Goal: Task Accomplishment & Management: Complete application form

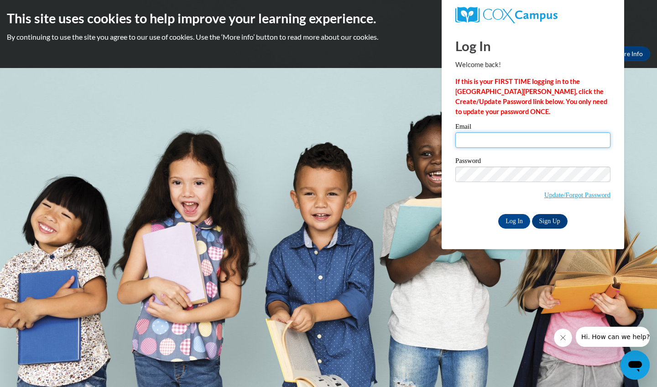
type input "samantha.burd2@gmail.com"
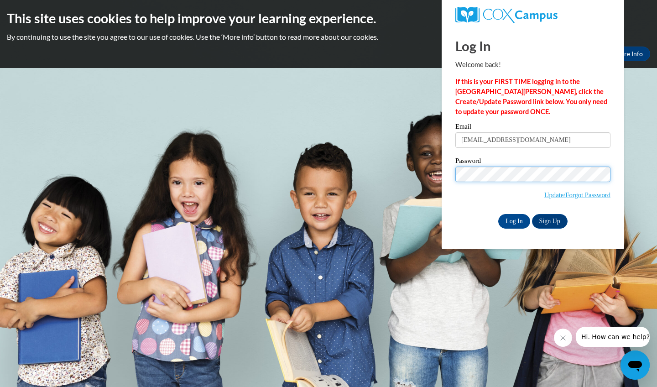
click at [513, 220] on input "Log In" at bounding box center [514, 221] width 32 height 15
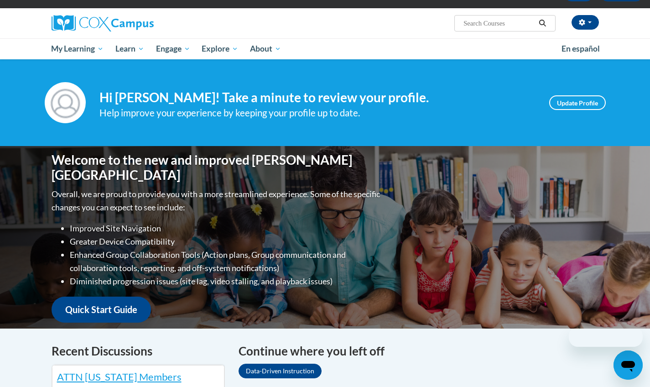
scroll to position [78, 0]
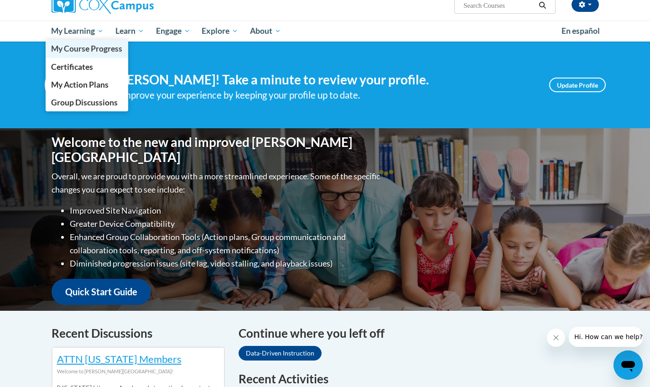
click at [83, 46] on span "My Course Progress" at bounding box center [86, 49] width 71 height 10
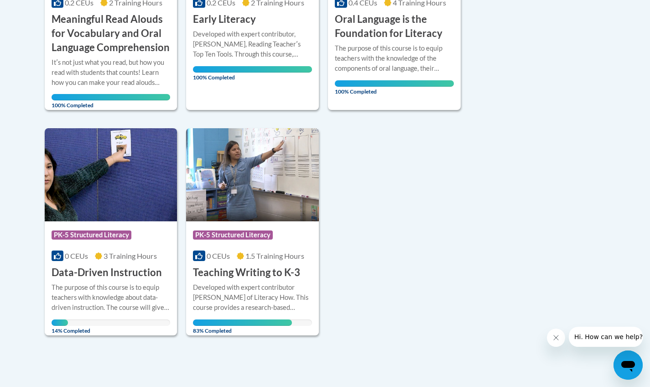
scroll to position [363, 0]
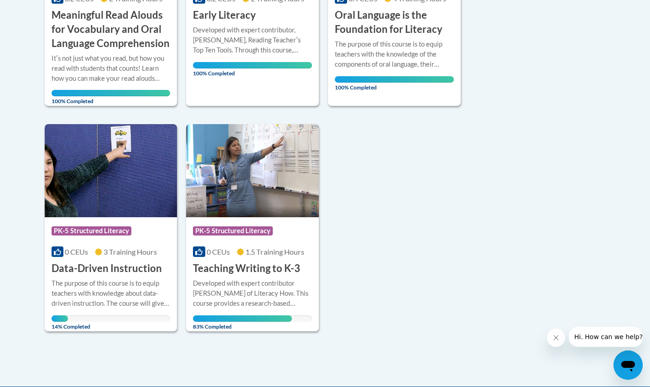
click at [238, 279] on div "Developed with expert contributor Dr. [PERSON_NAME] of Literacy How. This cours…" at bounding box center [252, 293] width 119 height 30
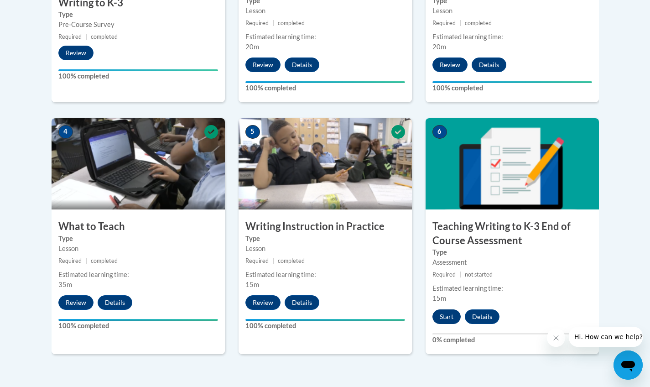
click at [452, 316] on button "Start" at bounding box center [446, 316] width 28 height 15
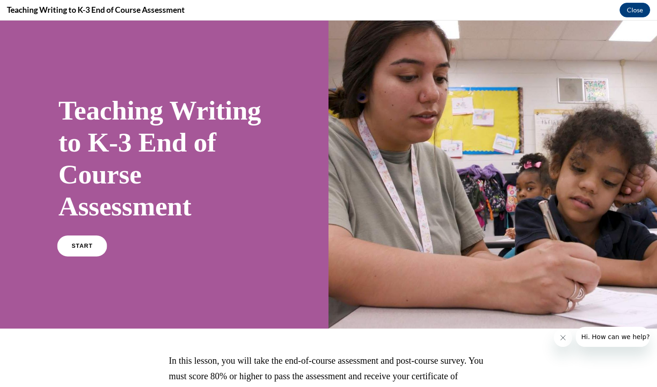
click at [73, 254] on link "START" at bounding box center [82, 245] width 50 height 21
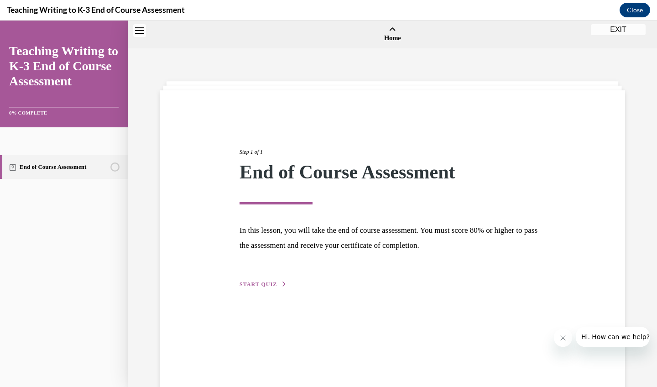
scroll to position [28, 0]
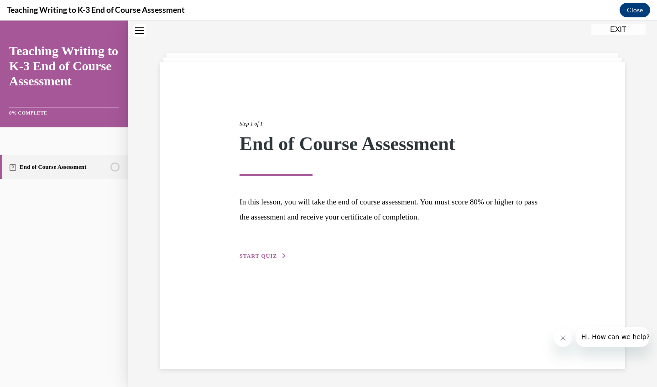
click at [267, 261] on div "Step 1 of 1 End of Course Assessment In this lesson, you will take the end of c…" at bounding box center [392, 215] width 465 height 307
click at [265, 254] on span "START QUIZ" at bounding box center [257, 256] width 37 height 6
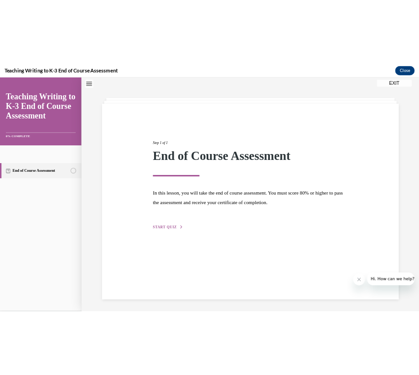
scroll to position [28, 0]
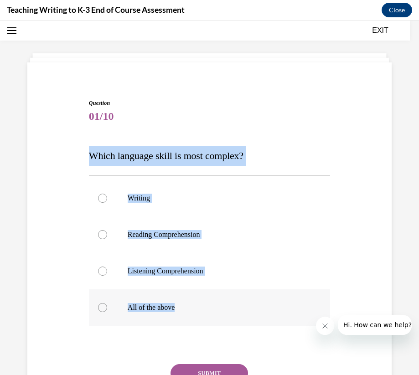
drag, startPoint x: 88, startPoint y: 155, endPoint x: 205, endPoint y: 309, distance: 192.3
click at [205, 309] on div "Question 01/10 Which language skill is most complex? Writing Reading Comprehens…" at bounding box center [209, 269] width 241 height 340
copy div "Which language skill is most complex? Writing Reading Comprehension Listening C…"
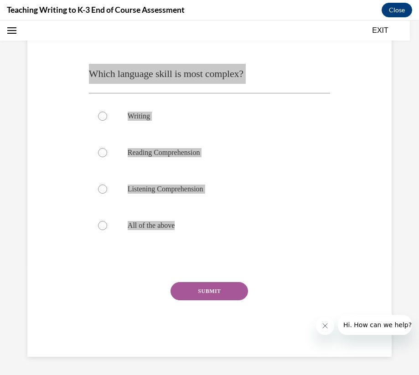
scroll to position [110, 0]
drag, startPoint x: 415, startPoint y: 23, endPoint x: 153, endPoint y: 228, distance: 333.3
click at [153, 228] on p "All of the above" at bounding box center [218, 225] width 180 height 9
click at [107, 228] on input "All of the above" at bounding box center [102, 225] width 9 height 9
radio input "true"
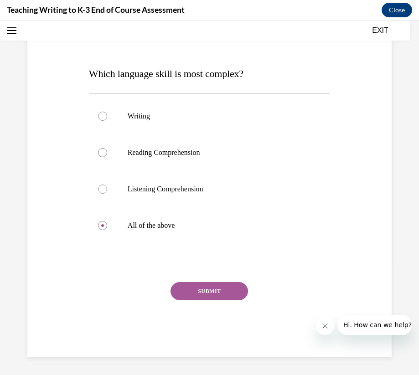
click at [212, 290] on button "SUBMIT" at bounding box center [210, 291] width 78 height 18
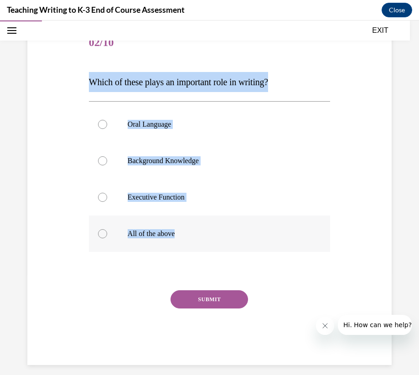
drag, startPoint x: 88, startPoint y: 83, endPoint x: 163, endPoint y: 239, distance: 173.1
click at [163, 239] on div "Question 02/10 Which of these plays an important role in writing? Oral Language…" at bounding box center [209, 195] width 241 height 340
drag, startPoint x: 380, startPoint y: 131, endPoint x: 100, endPoint y: 235, distance: 298.7
click at [101, 235] on div at bounding box center [102, 233] width 9 height 9
click at [101, 235] on input "All of the above" at bounding box center [102, 233] width 9 height 9
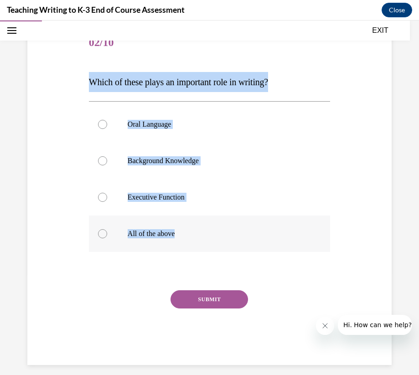
radio input "true"
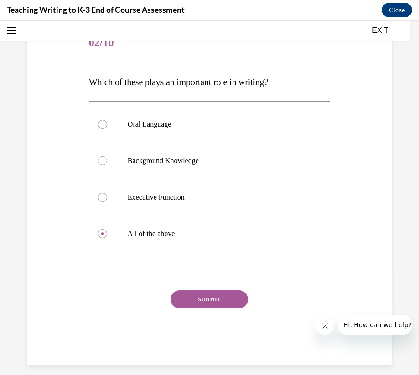
click at [206, 299] on button "SUBMIT" at bounding box center [210, 299] width 78 height 18
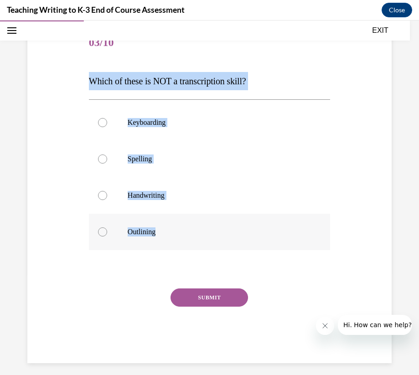
drag, startPoint x: 88, startPoint y: 78, endPoint x: 166, endPoint y: 236, distance: 176.2
click at [166, 236] on div "Question 03/10 Which of these is NOT a transcription skill? Keyboarding Spellin…" at bounding box center [209, 194] width 241 height 338
click at [100, 232] on div at bounding box center [102, 232] width 9 height 9
click at [100, 232] on input "Outlining" at bounding box center [102, 232] width 9 height 9
radio input "true"
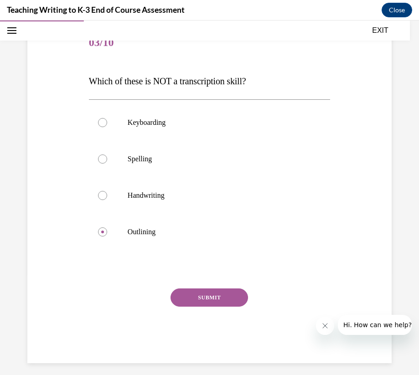
click at [231, 300] on button "SUBMIT" at bounding box center [210, 298] width 78 height 18
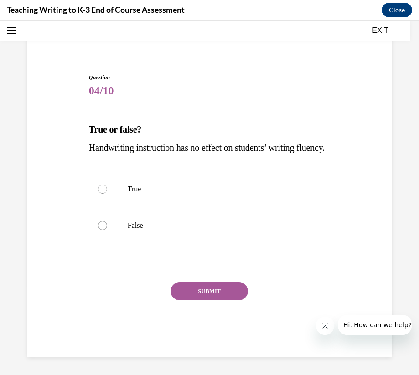
scroll to position [59, 0]
click at [98, 230] on div at bounding box center [102, 225] width 9 height 9
click at [98, 230] on input "False" at bounding box center [102, 225] width 9 height 9
radio input "true"
click at [191, 300] on button "SUBMIT" at bounding box center [210, 291] width 78 height 18
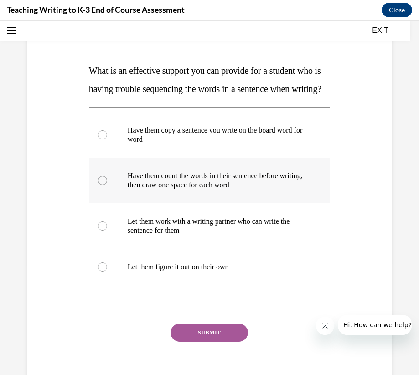
scroll to position [111, 0]
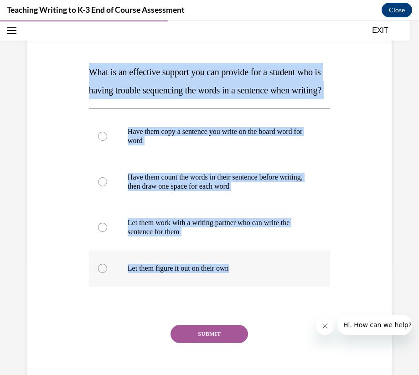
drag, startPoint x: 91, startPoint y: 71, endPoint x: 264, endPoint y: 301, distance: 287.8
click at [264, 301] on div "Question 05/10 What is an effective support you can provide for a student who i…" at bounding box center [209, 208] width 241 height 384
copy div "What is an effective support you can provide for a student who is having troubl…"
drag, startPoint x: 414, startPoint y: 150, endPoint x: 104, endPoint y: 203, distance: 315.0
click at [104, 186] on div at bounding box center [102, 181] width 9 height 9
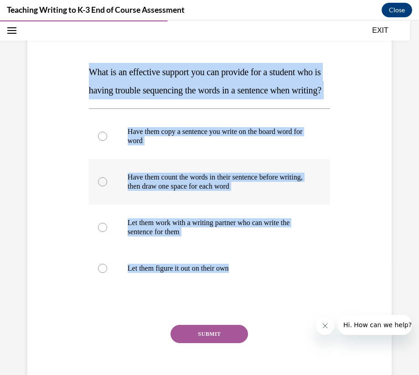
click at [104, 186] on input "Have them count the words in their sentence before writing, then draw one space…" at bounding box center [102, 181] width 9 height 9
radio input "true"
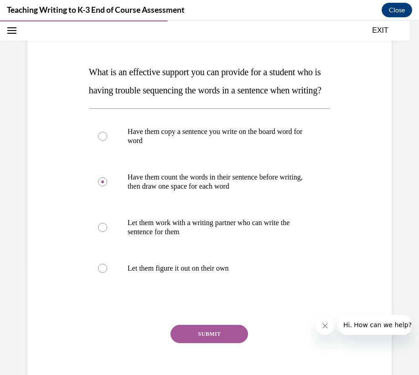
click at [202, 343] on button "SUBMIT" at bounding box center [210, 334] width 78 height 18
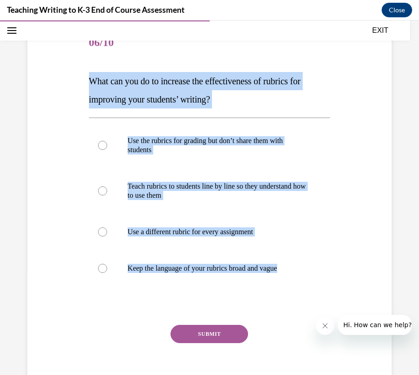
drag, startPoint x: 90, startPoint y: 80, endPoint x: 331, endPoint y: 310, distance: 333.2
click at [331, 310] on div "Question 06/10 What can you do to increase the effectiveness of rubrics for imp…" at bounding box center [209, 199] width 369 height 402
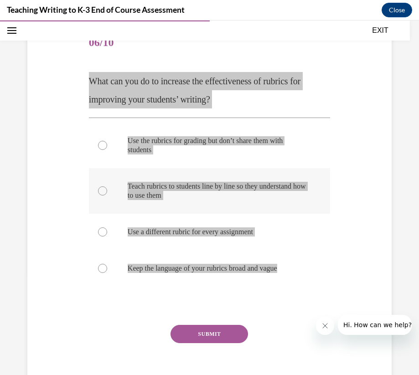
drag, startPoint x: 407, startPoint y: 282, endPoint x: 107, endPoint y: 186, distance: 315.0
click at [107, 186] on label "Teach rubrics to students line by line so they understand how to use them" at bounding box center [209, 191] width 241 height 46
click at [107, 186] on input "Teach rubrics to students line by line so they understand how to use them" at bounding box center [102, 190] width 9 height 9
radio input "true"
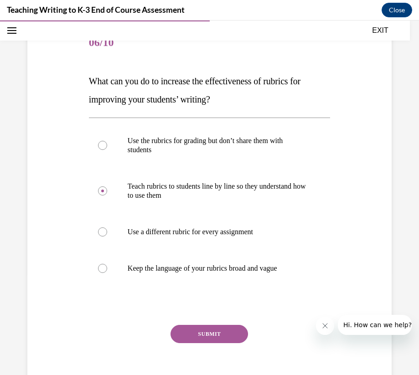
click at [201, 338] on button "SUBMIT" at bounding box center [210, 334] width 78 height 18
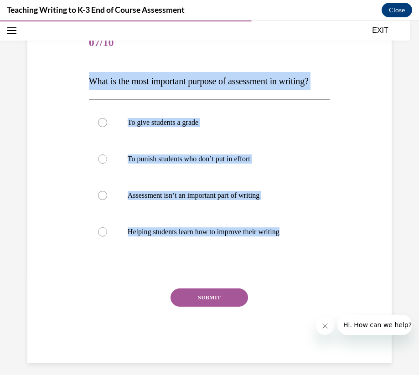
drag, startPoint x: 88, startPoint y: 83, endPoint x: 295, endPoint y: 281, distance: 287.1
click at [295, 281] on div "Question 07/10 What is the most important purpose of assessment in writing? To …" at bounding box center [209, 194] width 241 height 338
copy div "What is the most important purpose of assessment in writing? To give students a…"
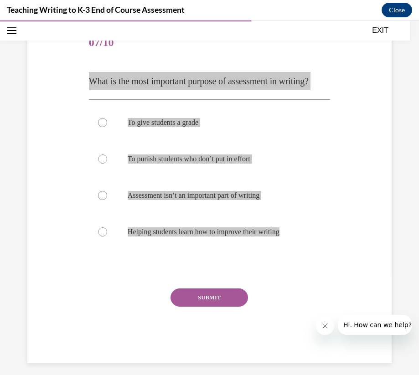
click at [94, 250] on label "Helping students learn how to improve their writing" at bounding box center [209, 232] width 241 height 36
click at [98, 237] on input "Helping students learn how to improve their writing" at bounding box center [102, 232] width 9 height 9
radio input "true"
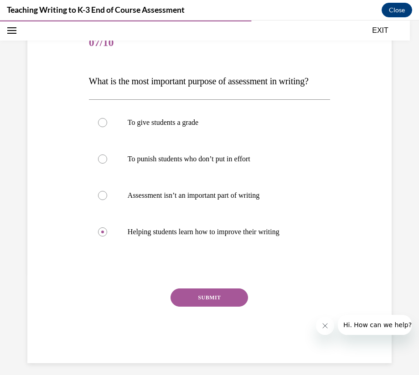
click at [195, 307] on button "SUBMIT" at bounding box center [210, 298] width 78 height 18
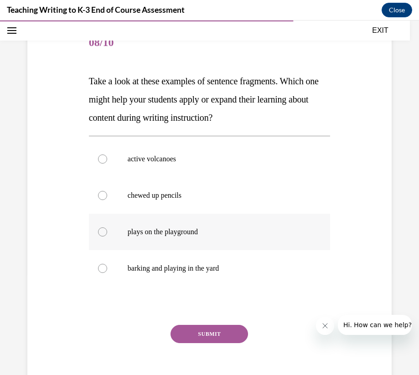
scroll to position [78, 0]
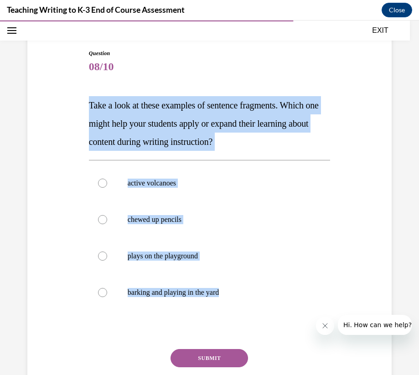
drag, startPoint x: 88, startPoint y: 104, endPoint x: 293, endPoint y: 321, distance: 298.1
click at [293, 321] on div "Question 08/10 Take a look at these examples of sentence fragments. Which one m…" at bounding box center [209, 236] width 241 height 375
copy div "Take a look at these examples of sentence fragments. Which one might help your …"
drag, startPoint x: 414, startPoint y: 97, endPoint x: 111, endPoint y: 183, distance: 314.9
click at [111, 183] on label "active volcanoes" at bounding box center [209, 183] width 241 height 36
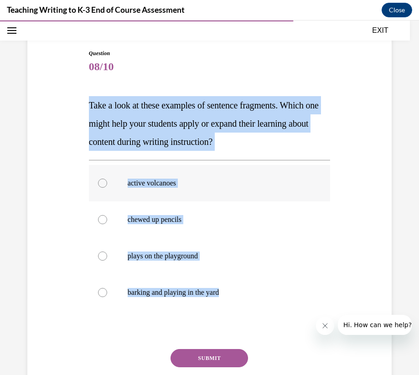
click at [107, 183] on input "active volcanoes" at bounding box center [102, 183] width 9 height 9
radio input "true"
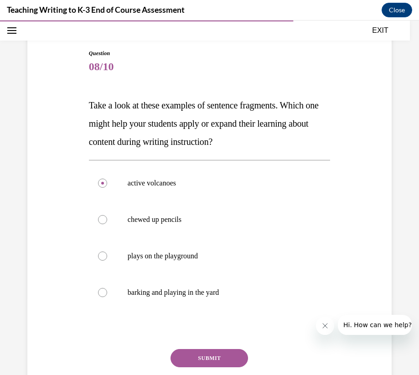
click at [209, 363] on button "SUBMIT" at bounding box center [210, 358] width 78 height 18
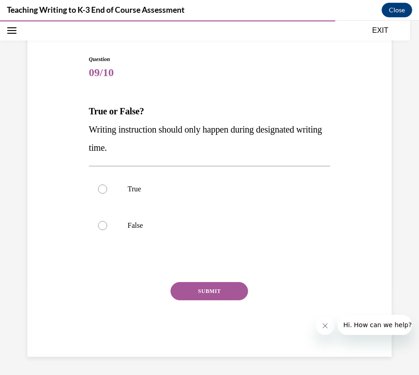
scroll to position [72, 0]
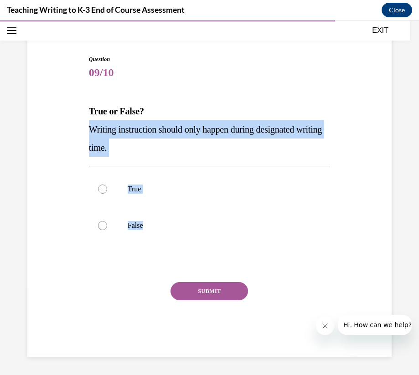
drag, startPoint x: 90, startPoint y: 130, endPoint x: 171, endPoint y: 254, distance: 148.4
click at [171, 254] on div "Question 09/10 True or False? Writing instruction should only happen during des…" at bounding box center [209, 206] width 241 height 302
copy div "Writing instruction should only happen during designated writing time. True Fal…"
drag, startPoint x: 414, startPoint y: 90, endPoint x: 100, endPoint y: 222, distance: 340.9
click at [100, 222] on div at bounding box center [102, 225] width 9 height 9
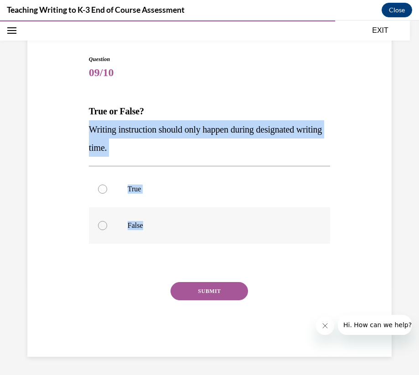
click at [100, 222] on input "False" at bounding box center [102, 225] width 9 height 9
radio input "true"
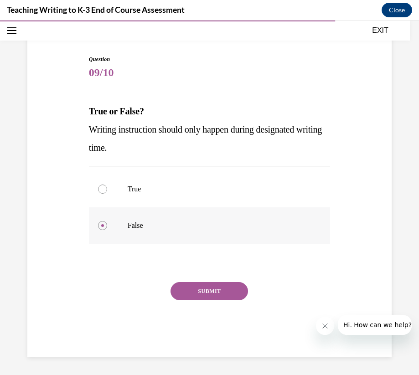
click at [105, 225] on div at bounding box center [102, 225] width 9 height 9
click at [105, 225] on input "False" at bounding box center [102, 225] width 9 height 9
click at [223, 295] on button "SUBMIT" at bounding box center [210, 291] width 78 height 18
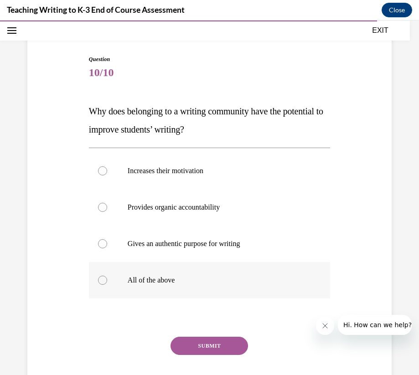
click at [111, 271] on label "All of the above" at bounding box center [209, 280] width 241 height 36
click at [107, 276] on input "All of the above" at bounding box center [102, 280] width 9 height 9
radio input "true"
click at [189, 345] on button "SUBMIT" at bounding box center [210, 346] width 78 height 18
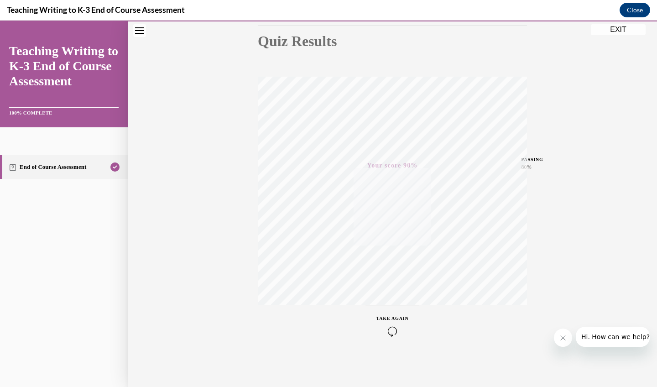
scroll to position [101, 0]
click at [610, 28] on button "EXIT" at bounding box center [618, 29] width 55 height 11
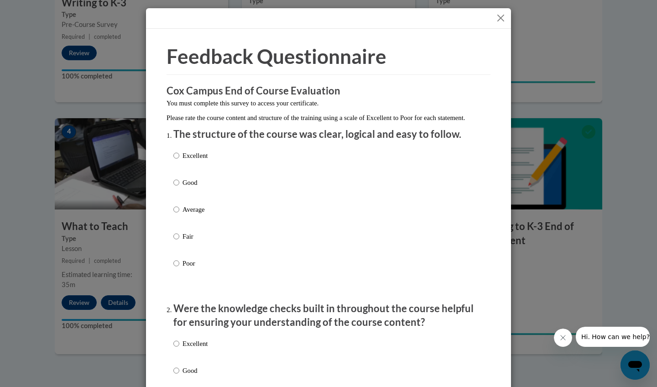
click at [173, 161] on input "Excellent" at bounding box center [176, 155] width 6 height 10
radio input "true"
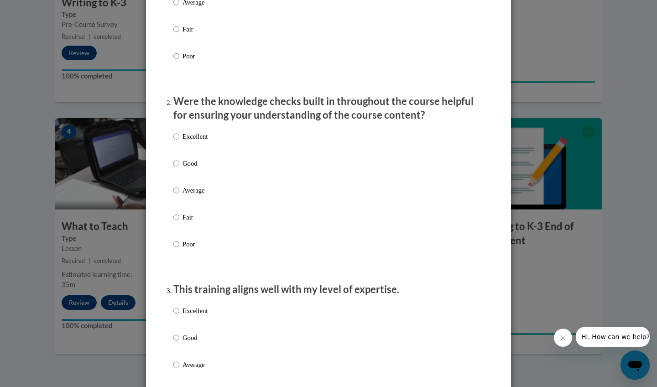
scroll to position [208, 0]
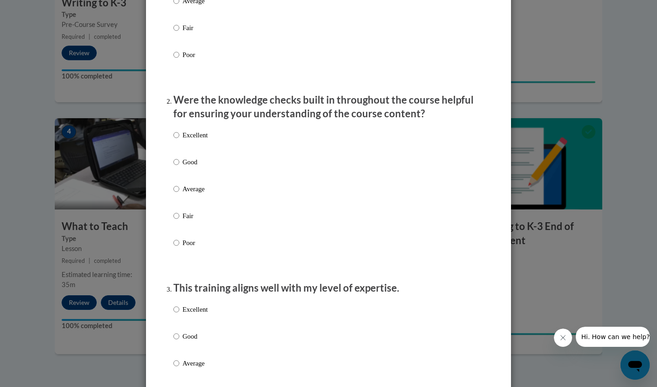
click at [175, 140] on input "Excellent" at bounding box center [176, 135] width 6 height 10
radio input "true"
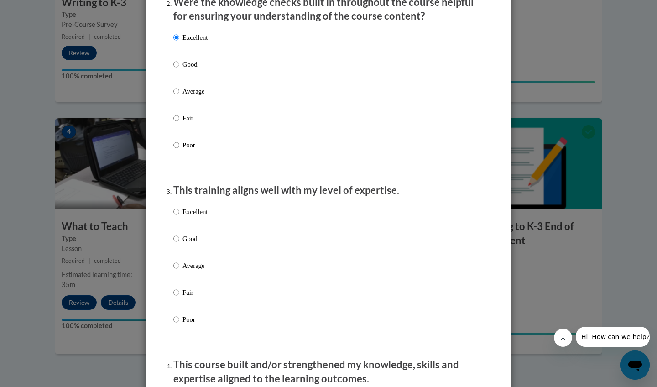
scroll to position [329, 0]
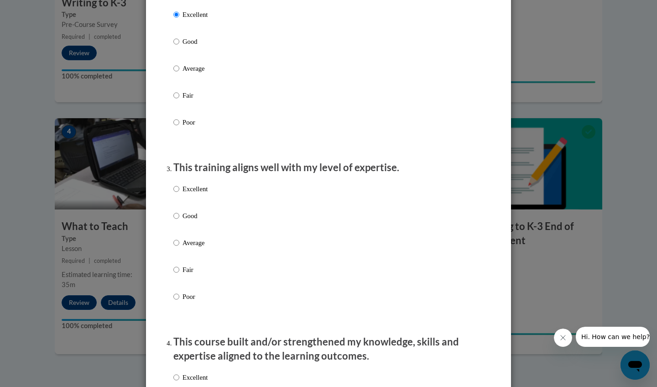
click at [175, 194] on input "Excellent" at bounding box center [176, 189] width 6 height 10
radio input "true"
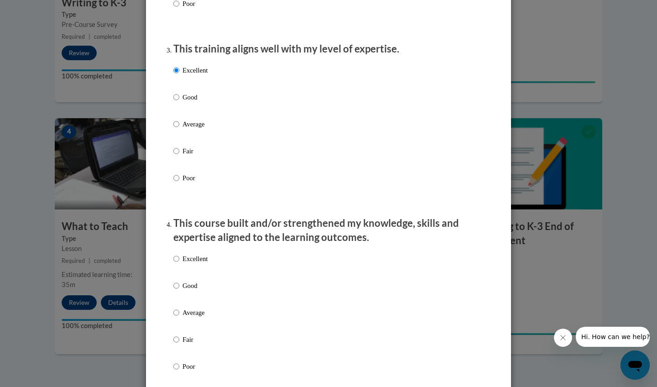
scroll to position [468, 0]
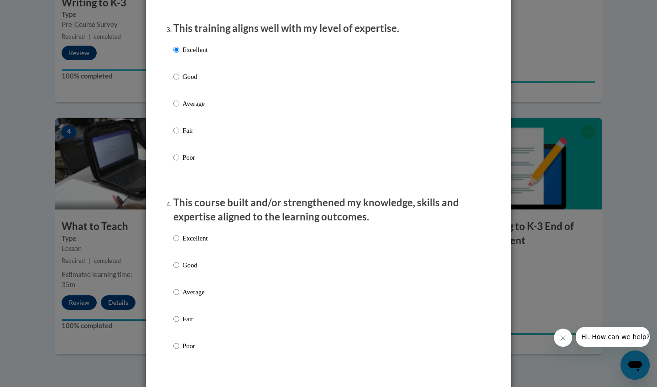
click at [173, 243] on input "Excellent" at bounding box center [176, 238] width 6 height 10
radio input "true"
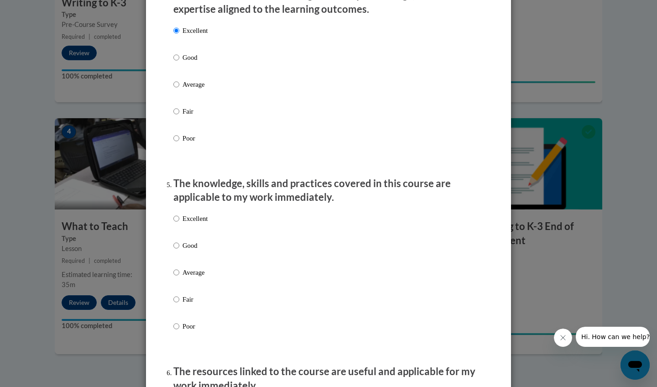
click at [174, 222] on input "Excellent" at bounding box center [176, 218] width 6 height 10
radio input "true"
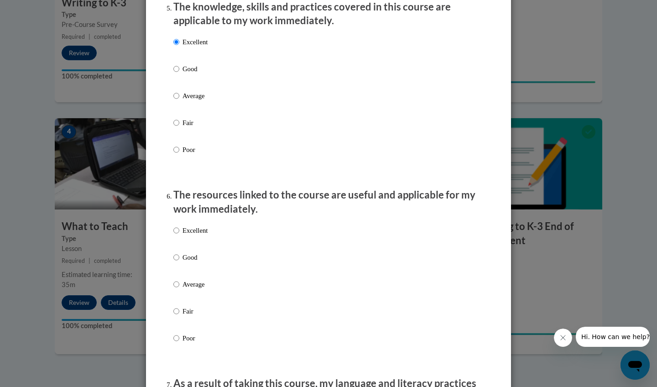
click at [173, 235] on input "Excellent" at bounding box center [176, 230] width 6 height 10
radio input "true"
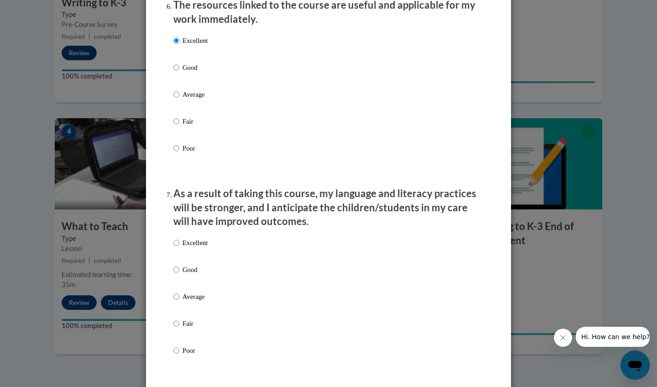
scroll to position [1080, 0]
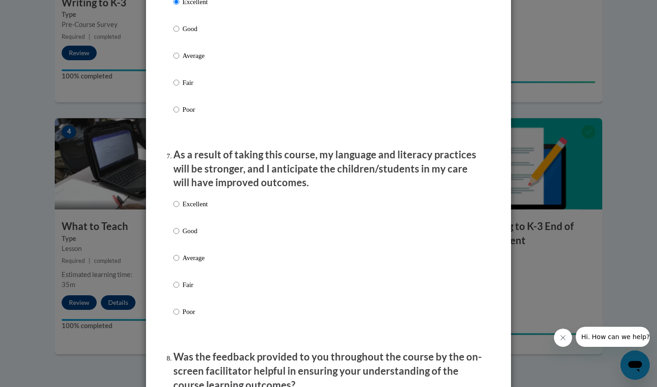
click at [174, 206] on input "Excellent" at bounding box center [176, 204] width 6 height 10
radio input "true"
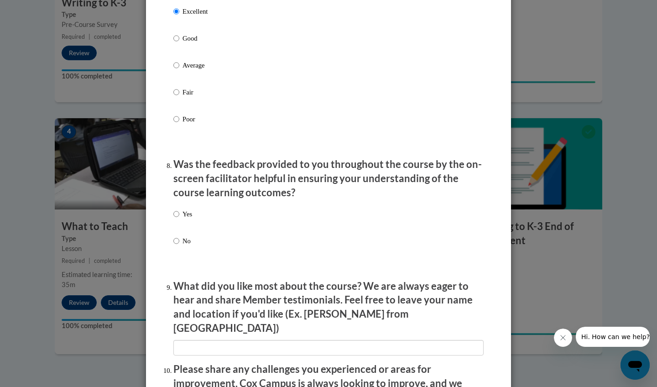
click at [173, 218] on input "Yes" at bounding box center [176, 214] width 6 height 10
radio input "true"
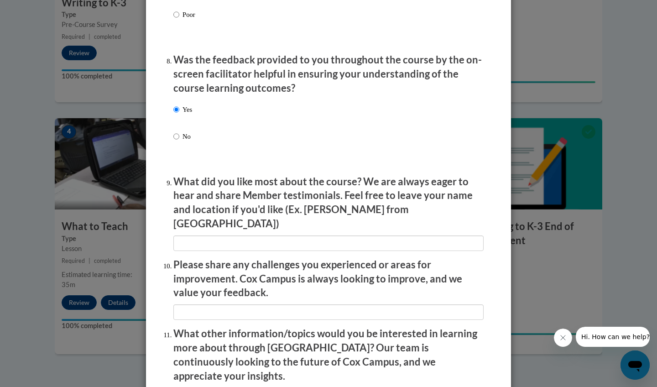
scroll to position [1425, 0]
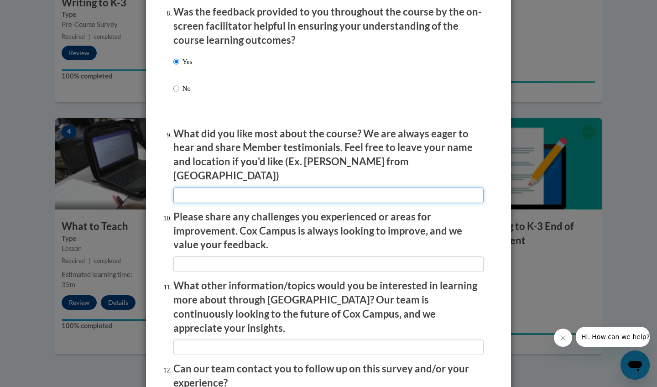
click at [220, 187] on input "textbox" at bounding box center [328, 195] width 310 height 16
type input "n/a"
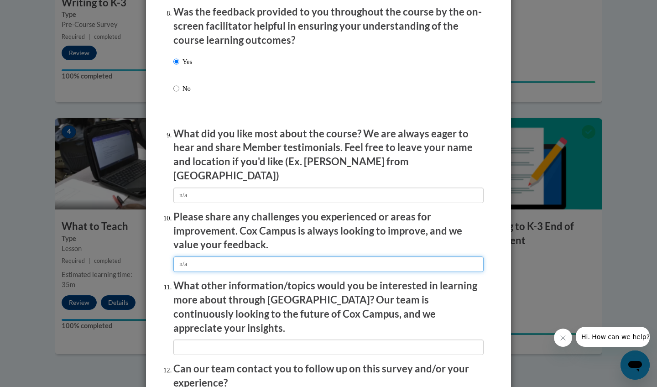
type input "n/a"
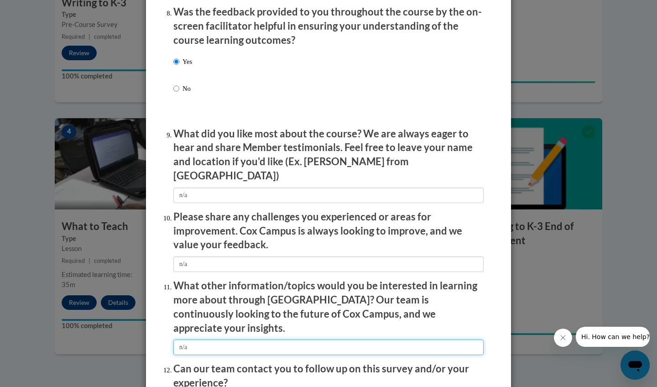
type input "n/a"
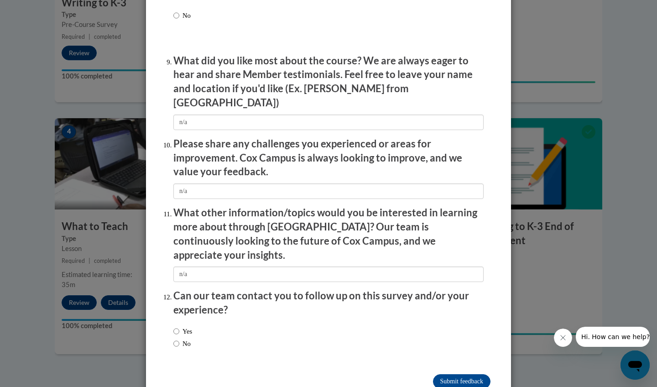
scroll to position [1497, 0]
click at [174, 339] on input "No" at bounding box center [176, 344] width 6 height 10
radio input "true"
click at [462, 374] on input "Submit feedback" at bounding box center [461, 381] width 57 height 15
